Goal: Task Accomplishment & Management: Use online tool/utility

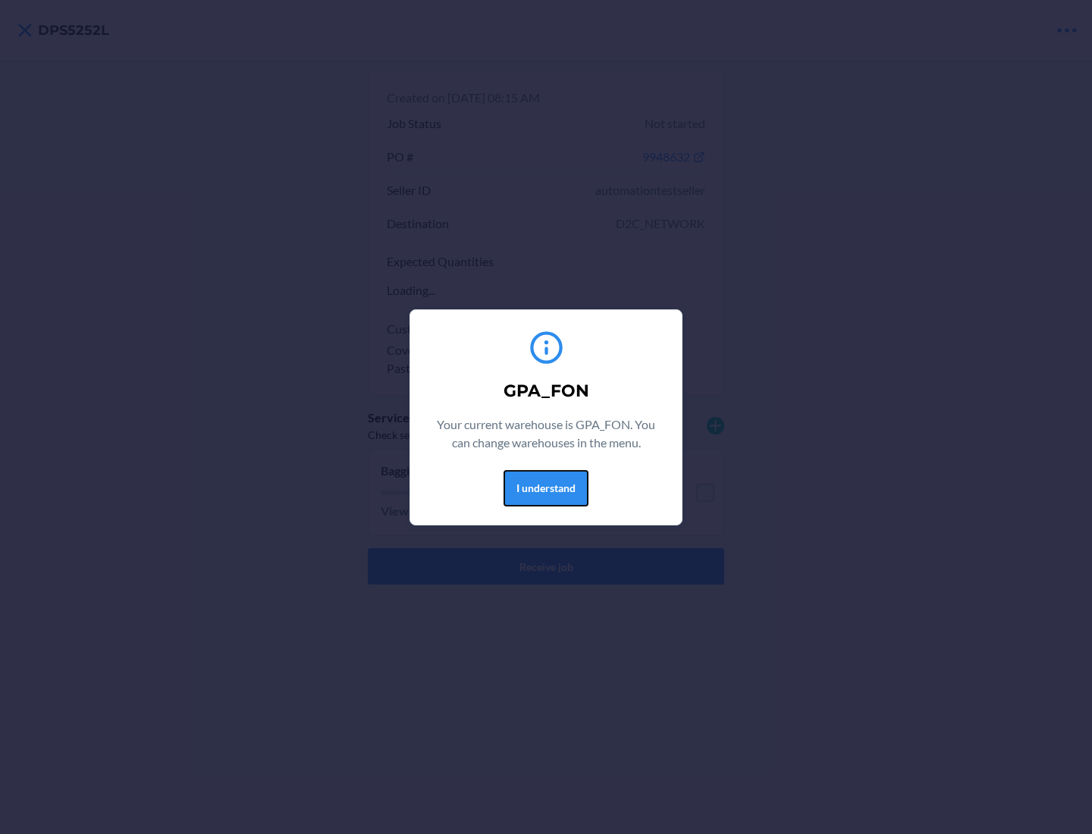
click at [545, 487] on button "I understand" at bounding box center [545, 488] width 85 height 36
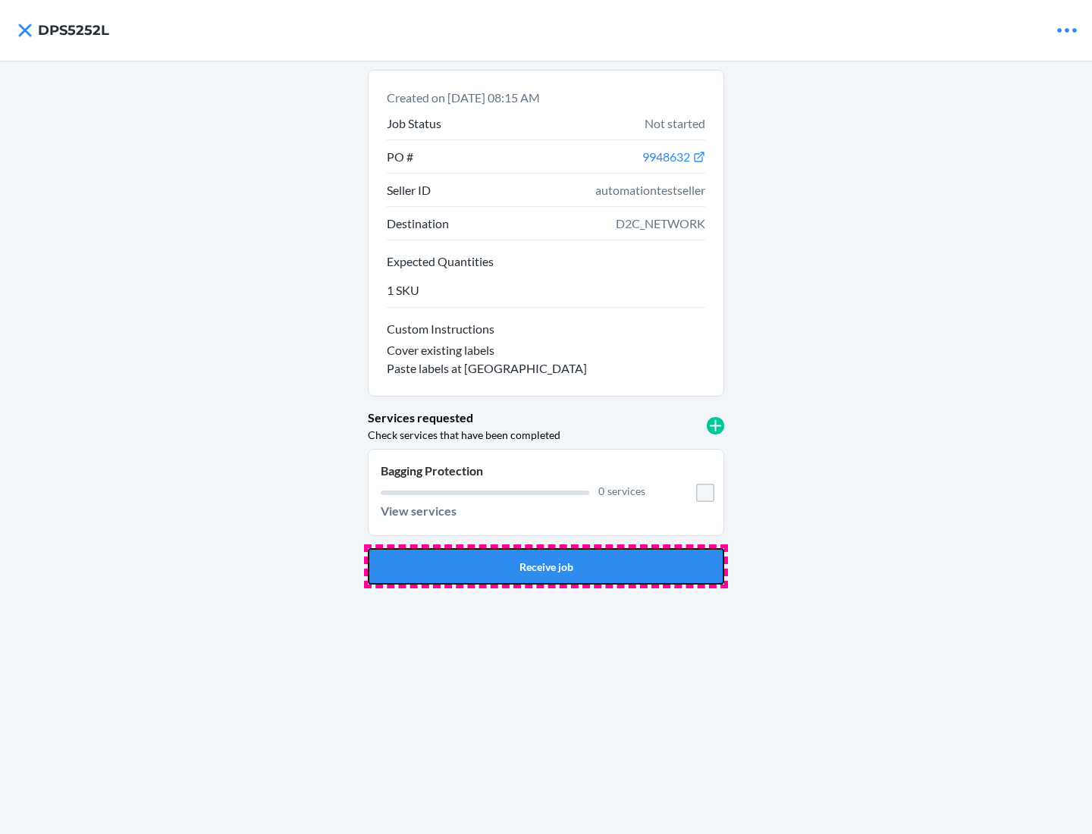
click at [546, 566] on button "Receive job" at bounding box center [546, 566] width 356 height 36
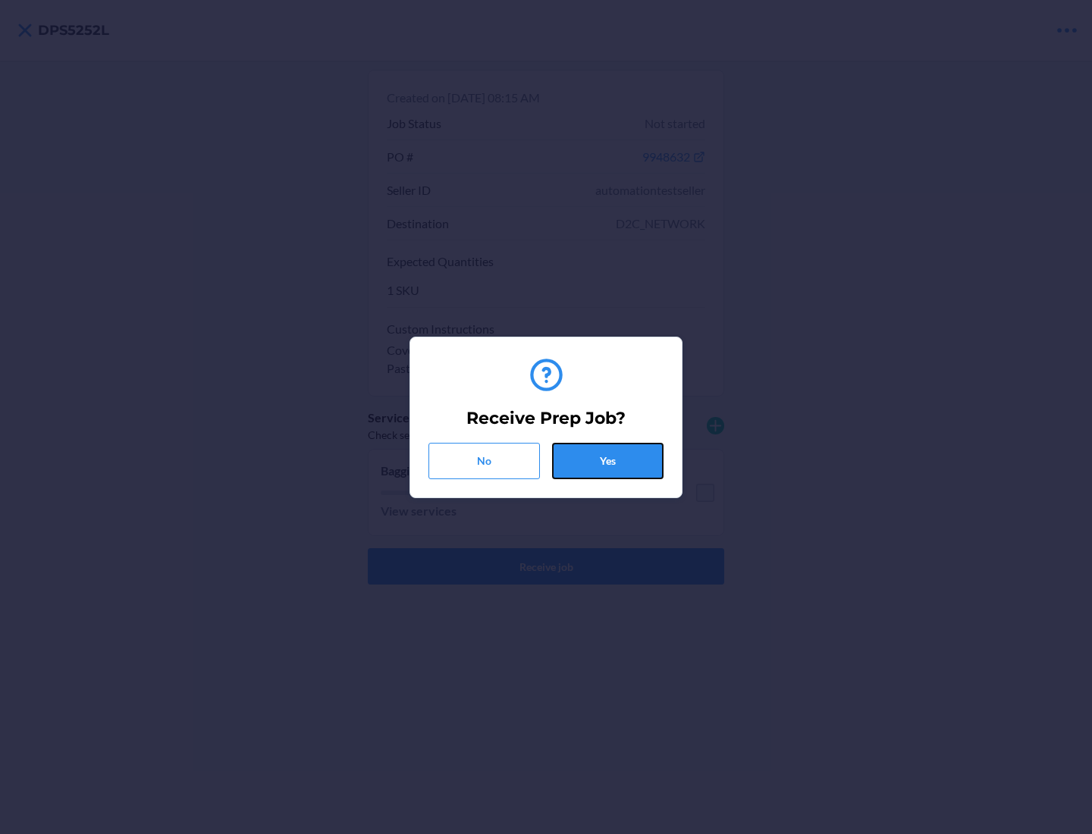
click at [607, 460] on button "Yes" at bounding box center [607, 461] width 111 height 36
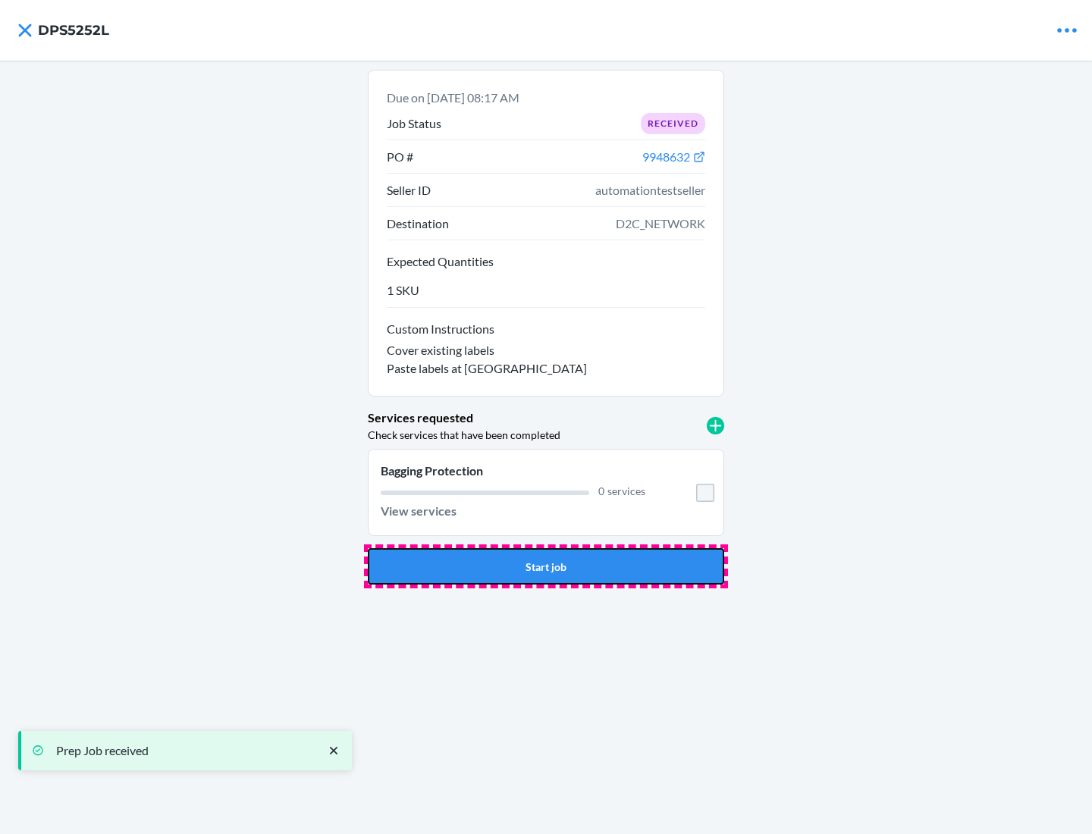
click at [546, 566] on button "Start job" at bounding box center [546, 566] width 356 height 36
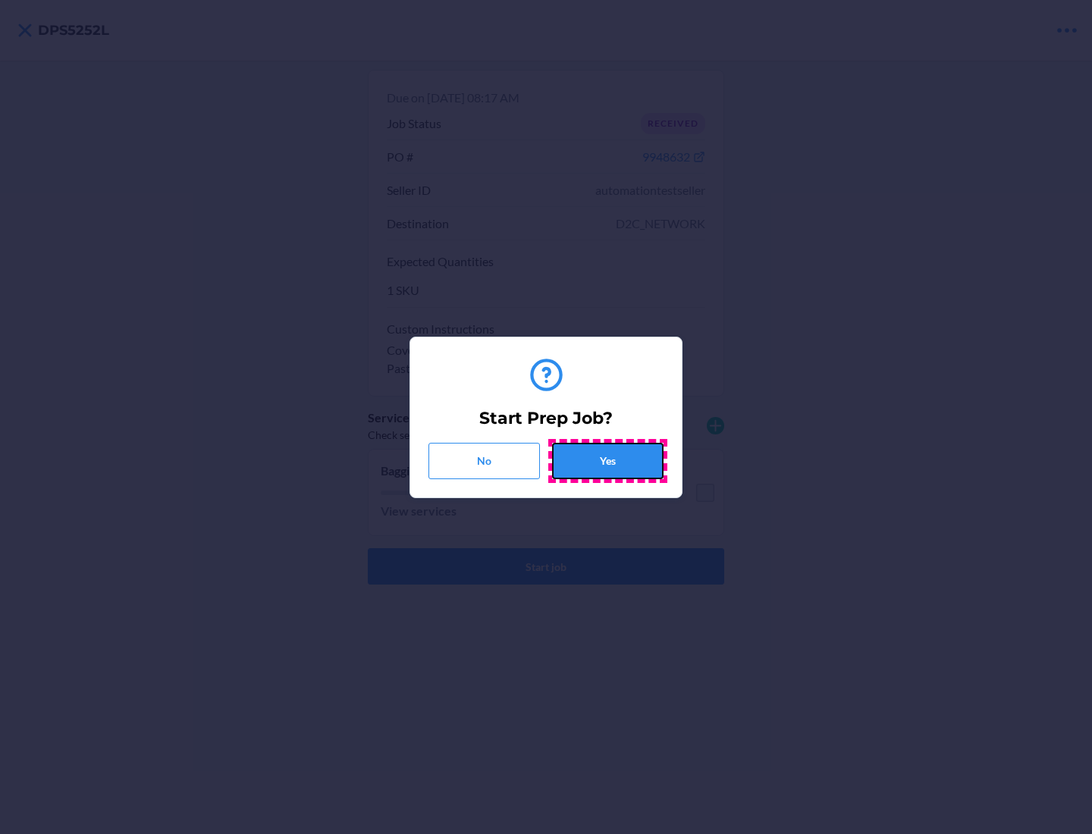
click at [607, 460] on button "Yes" at bounding box center [607, 461] width 111 height 36
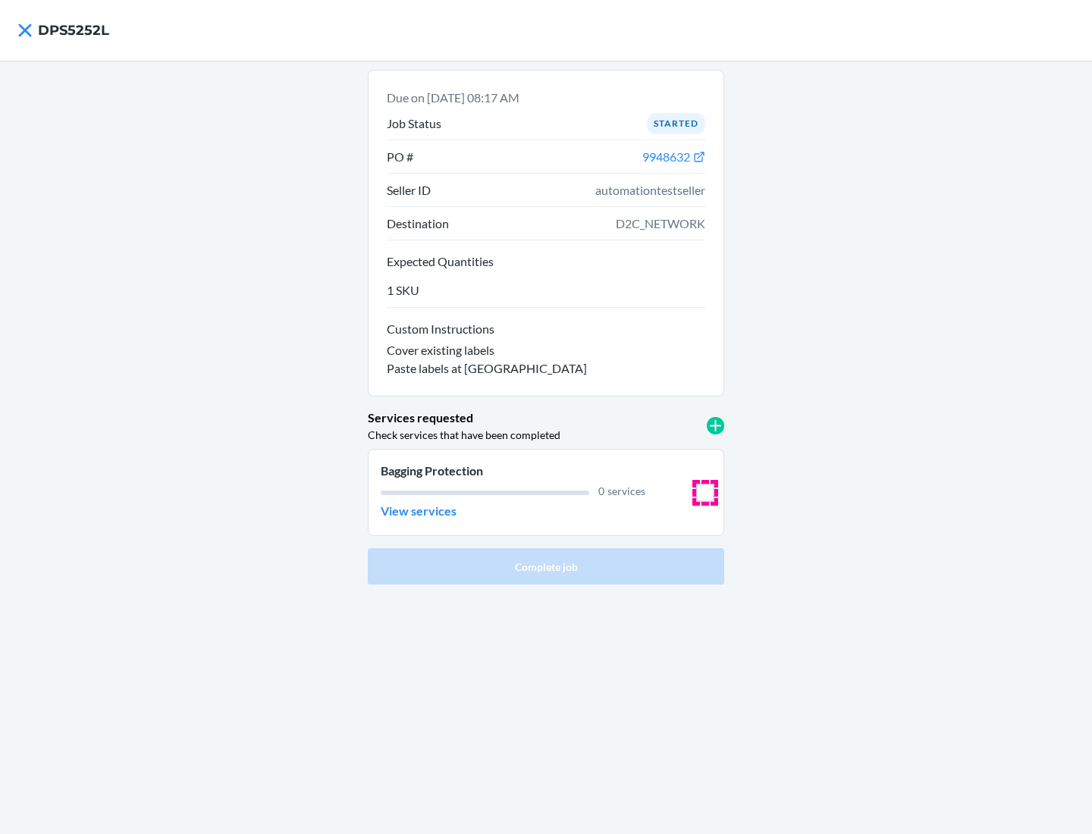
click at [705, 492] on input "checkbox" at bounding box center [705, 493] width 18 height 18
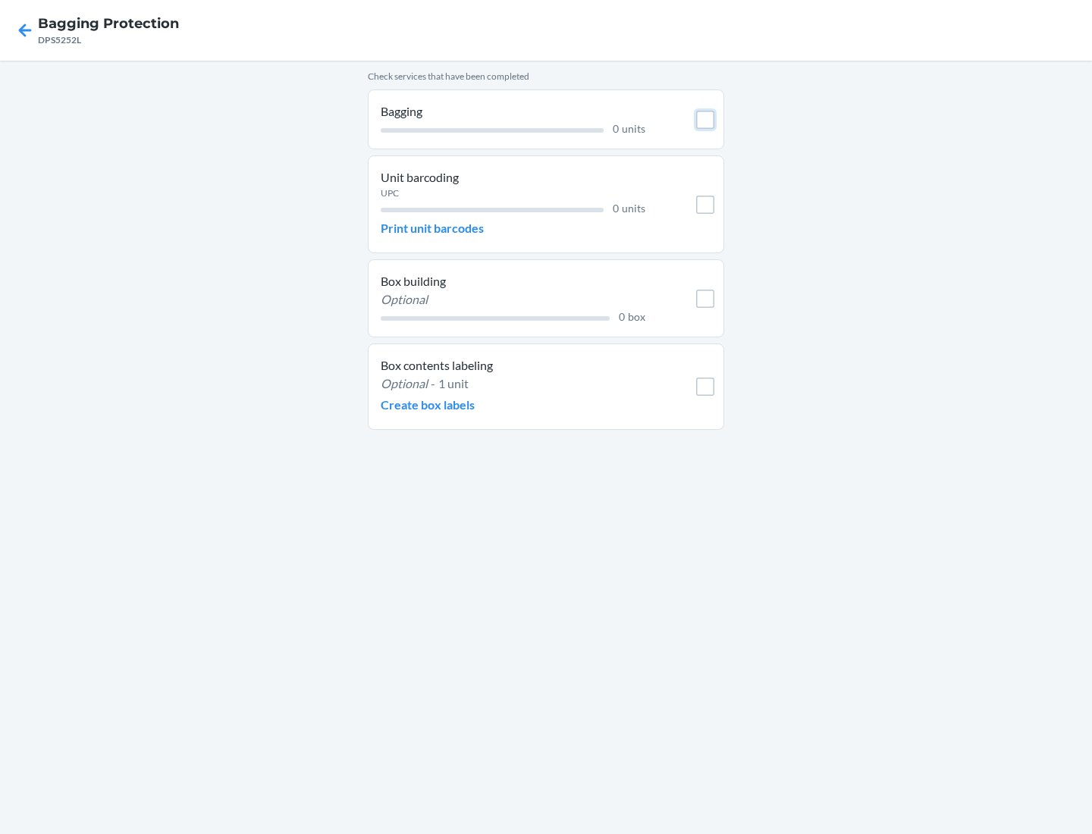
click at [705, 119] on input "checkbox" at bounding box center [705, 120] width 18 height 18
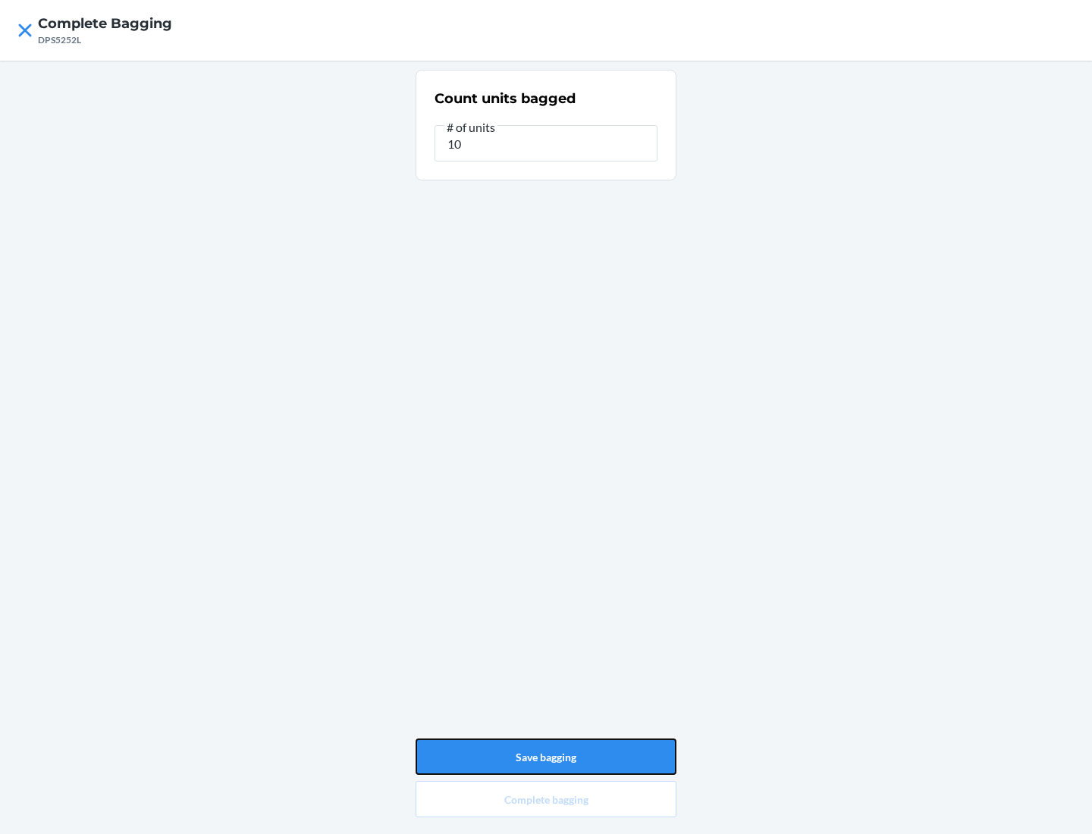
click at [546, 757] on button "Save bagging" at bounding box center [545, 756] width 261 height 36
type input "0"
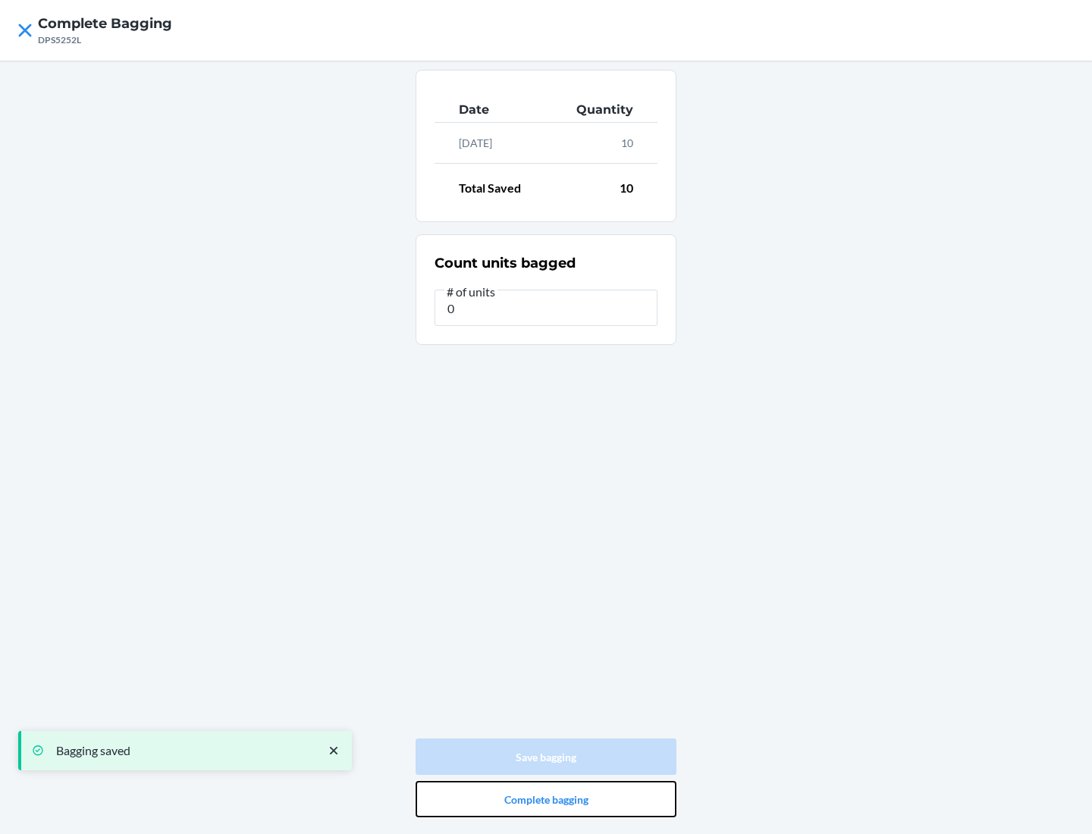
click at [546, 799] on button "Complete bagging" at bounding box center [545, 799] width 261 height 36
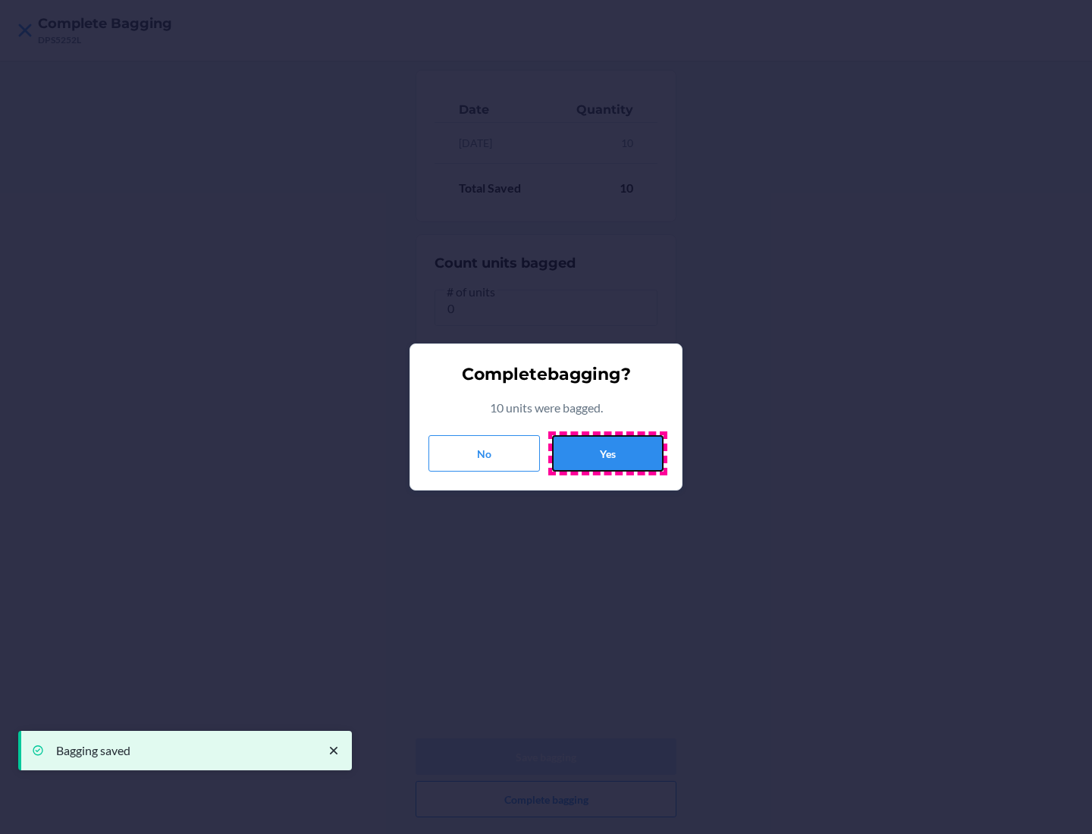
click at [607, 453] on button "Yes" at bounding box center [607, 453] width 111 height 36
